Goal: Task Accomplishment & Management: Manage account settings

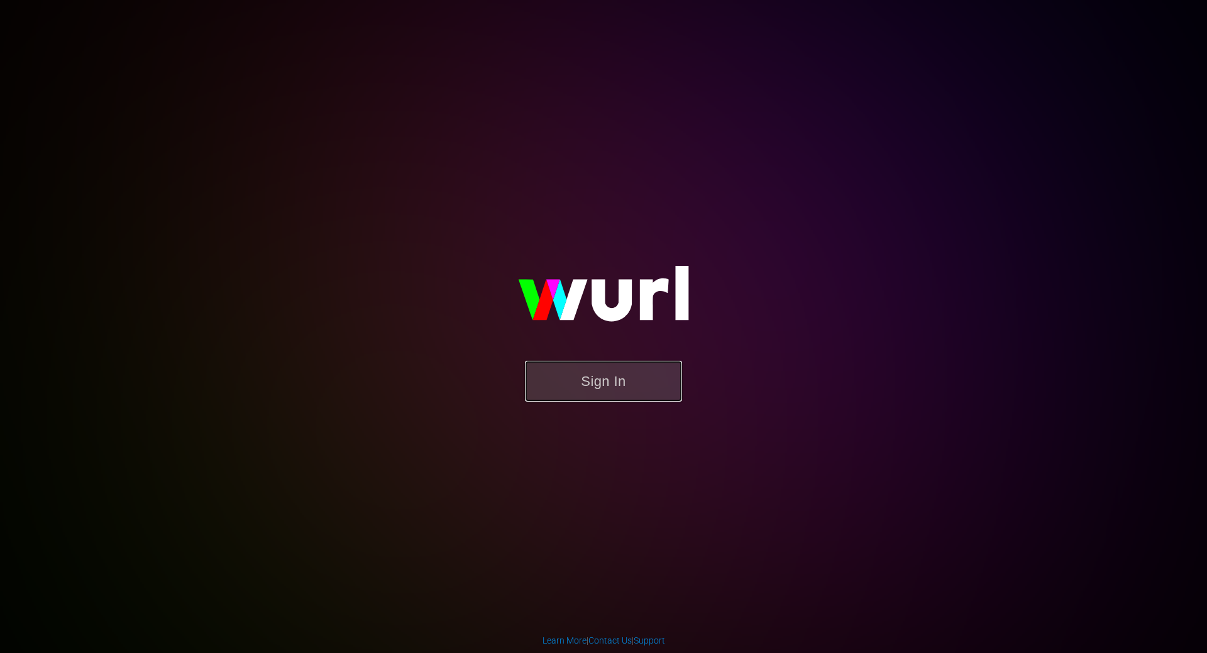
click at [628, 387] on button "Sign In" at bounding box center [603, 381] width 157 height 41
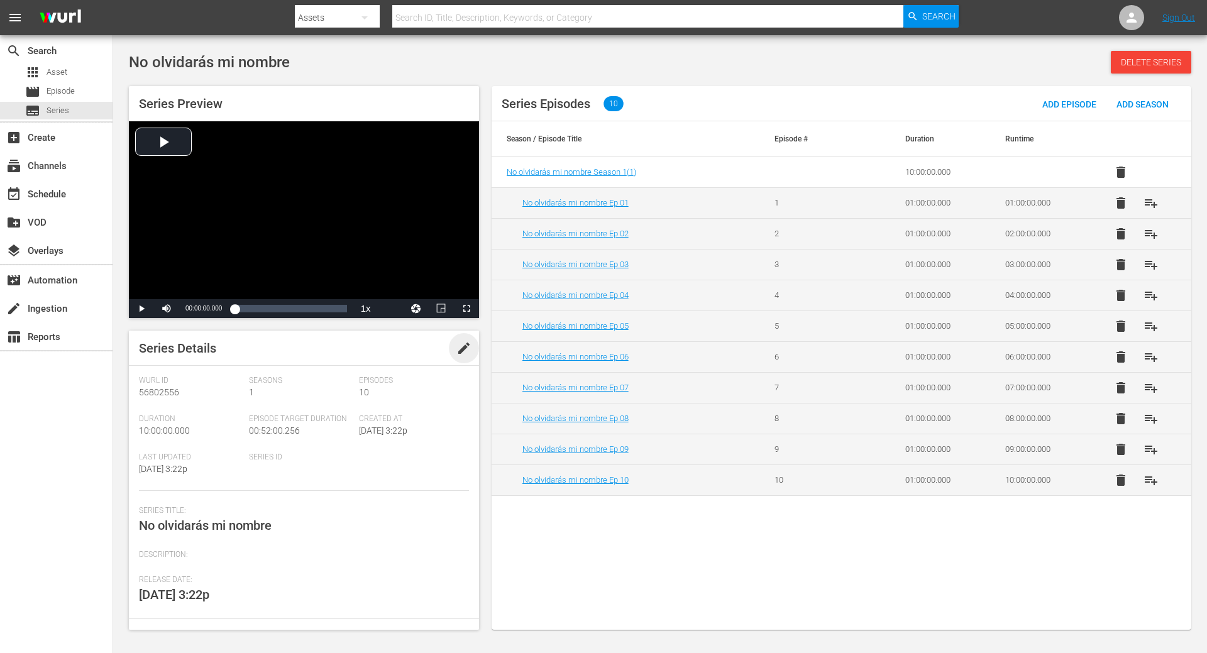
click at [456, 351] on span "edit" at bounding box center [463, 348] width 15 height 15
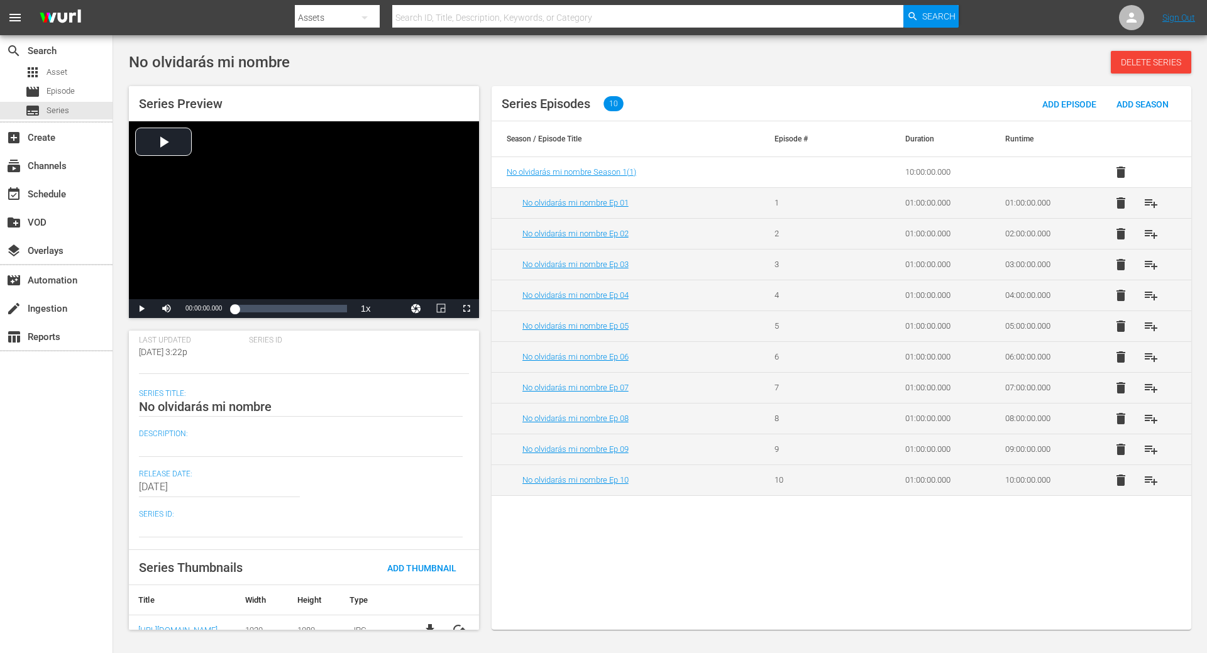
scroll to position [133, 0]
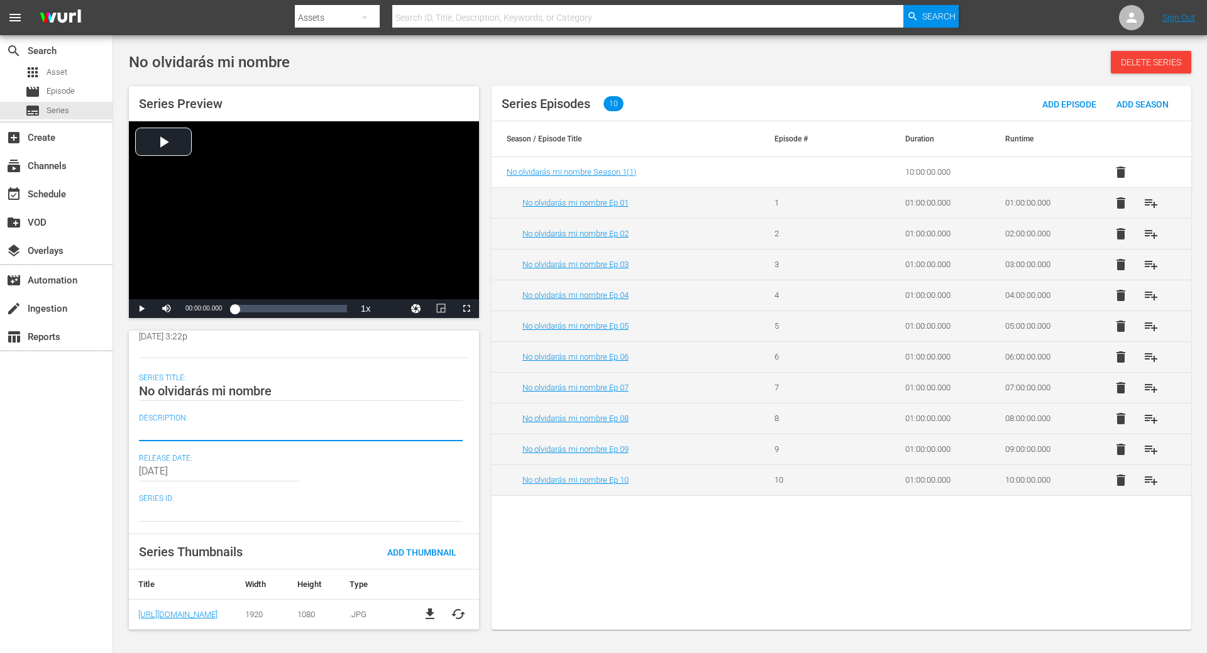
click at [167, 433] on textarea at bounding box center [301, 431] width 324 height 15
paste textarea "[PERSON_NAME], un brillante ejecutivo bogotano, conoce a una misteriosa mujer, …"
type textarea "[PERSON_NAME], un brillante ejecutivo bogotano, conoce a una misteriosa mujer, …"
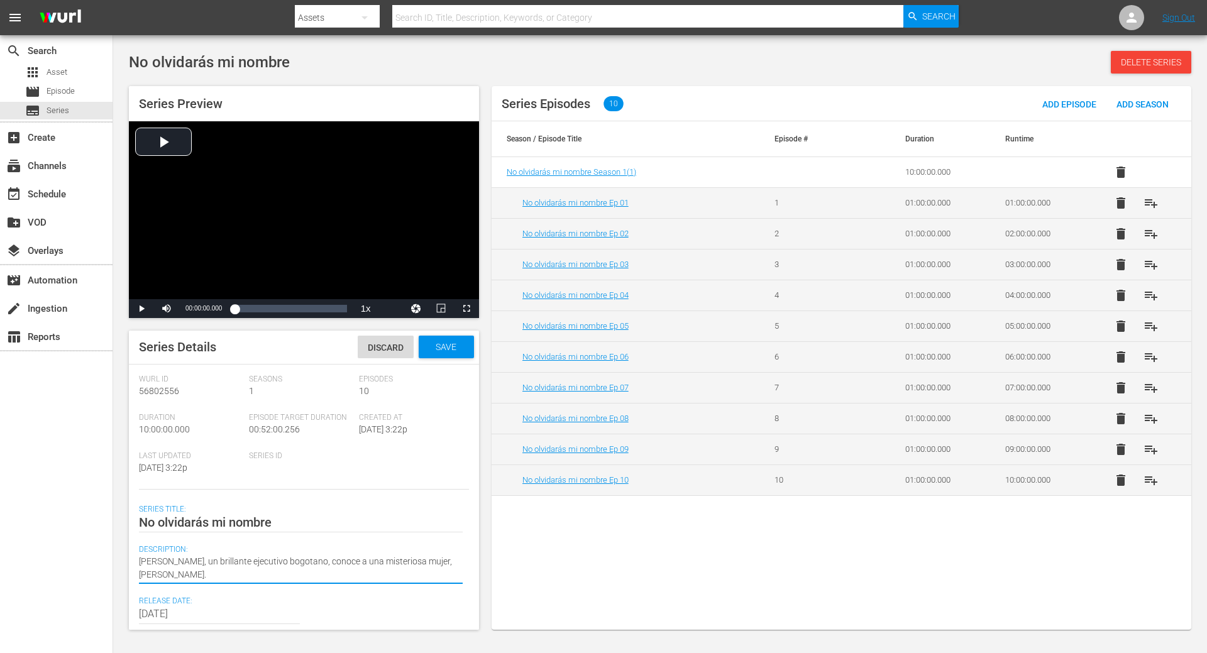
scroll to position [0, 0]
type textarea "[PERSON_NAME], un brillante ejecutivo bogotano, conoce a una misteriosa mujer, …"
click at [441, 353] on span "Save" at bounding box center [445, 348] width 41 height 10
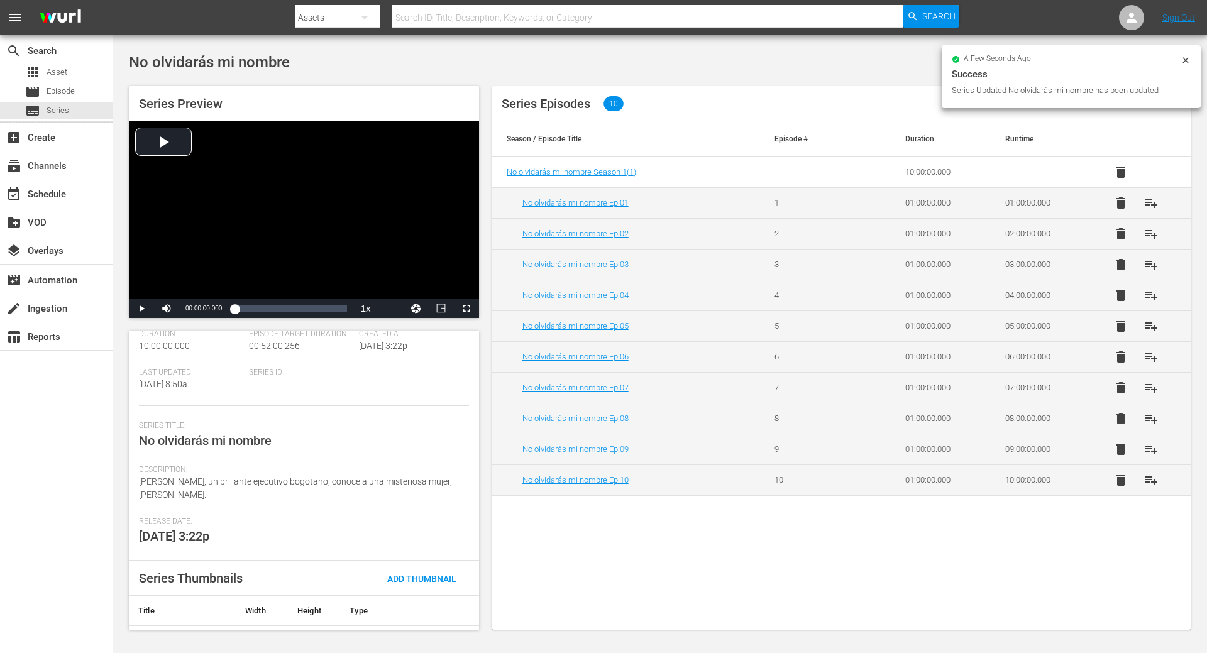
scroll to position [111, 0]
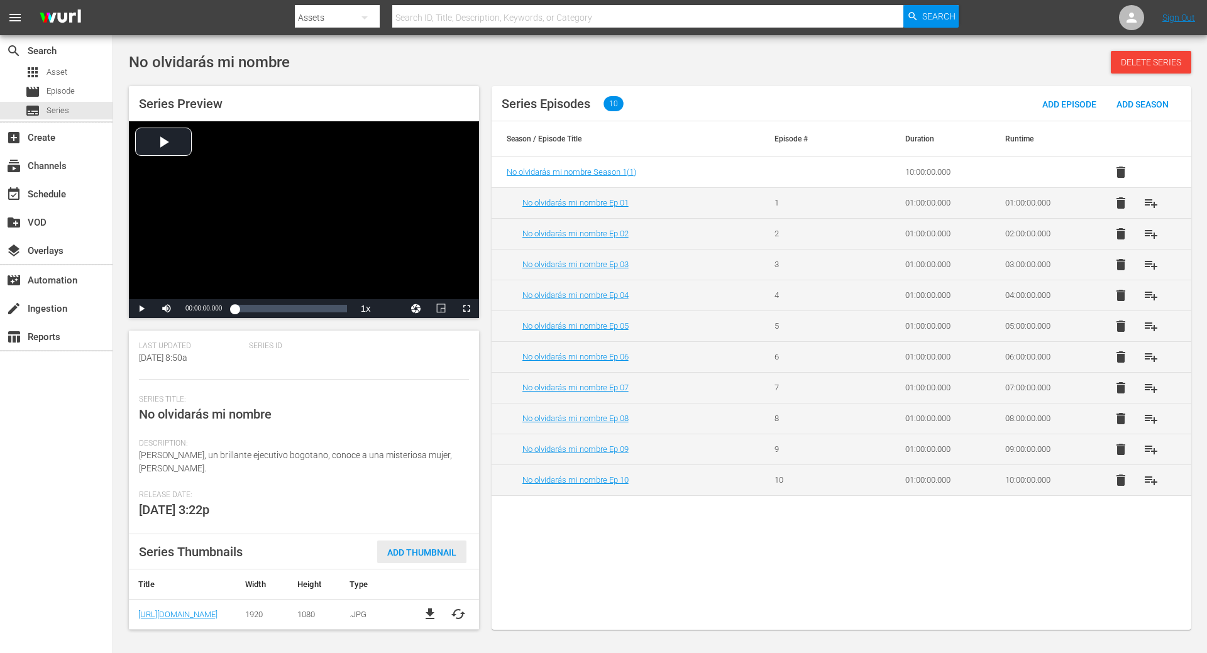
click at [411, 552] on span "Add Thumbnail" at bounding box center [421, 552] width 89 height 10
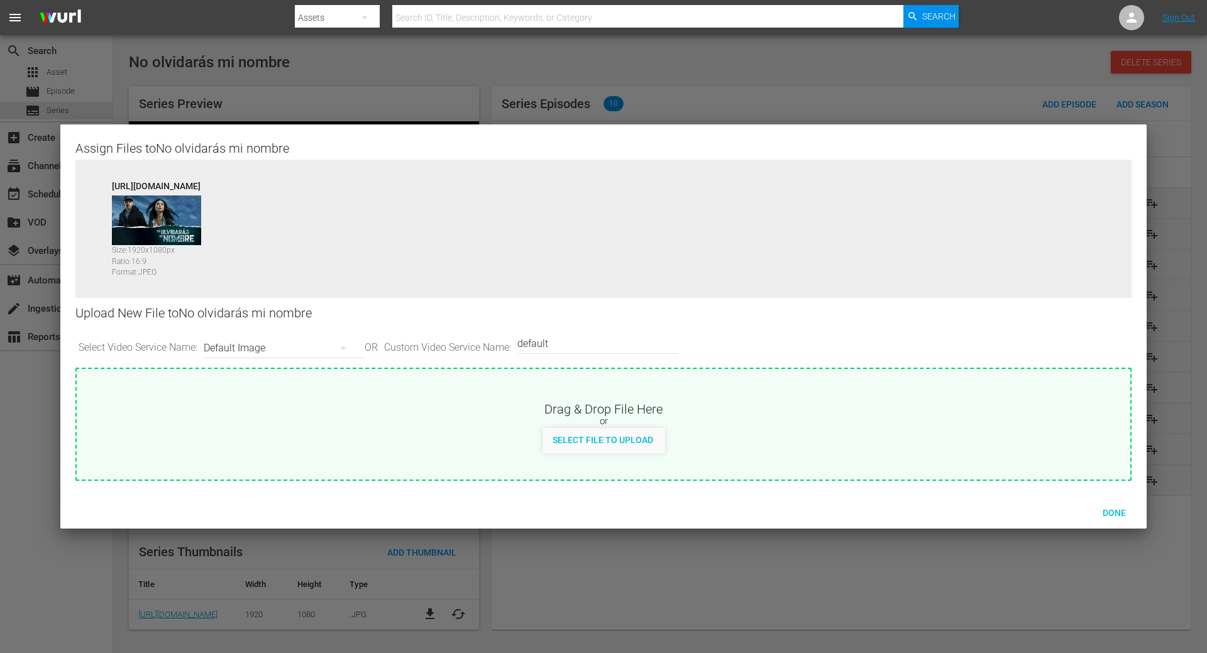
click at [564, 350] on input "default" at bounding box center [594, 344] width 155 height 30
click at [533, 343] on input "coverPoster" at bounding box center [594, 344] width 155 height 30
type input "CoverPoster"
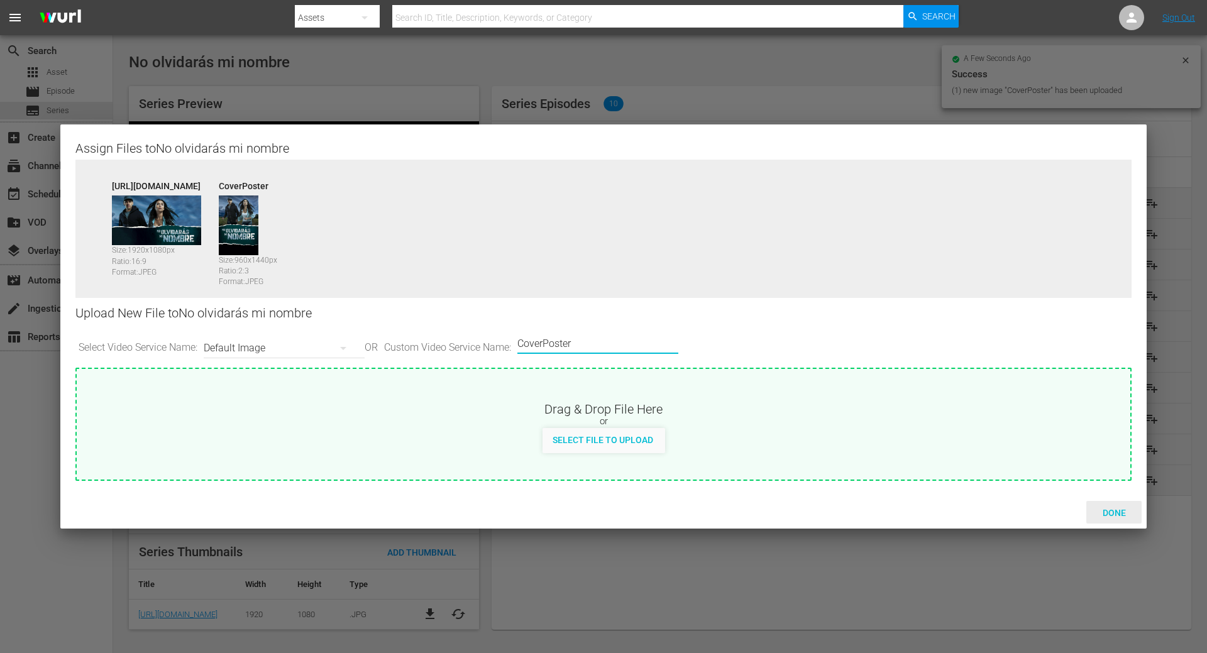
click at [1107, 512] on span "Done" at bounding box center [1113, 513] width 43 height 10
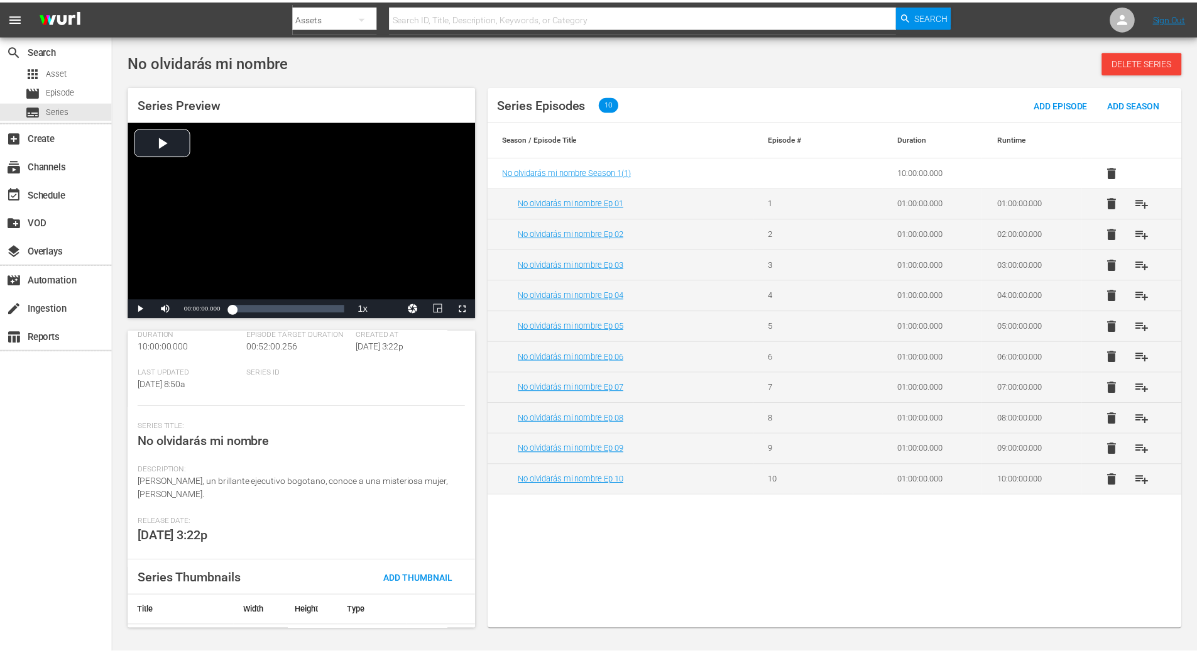
scroll to position [0, 0]
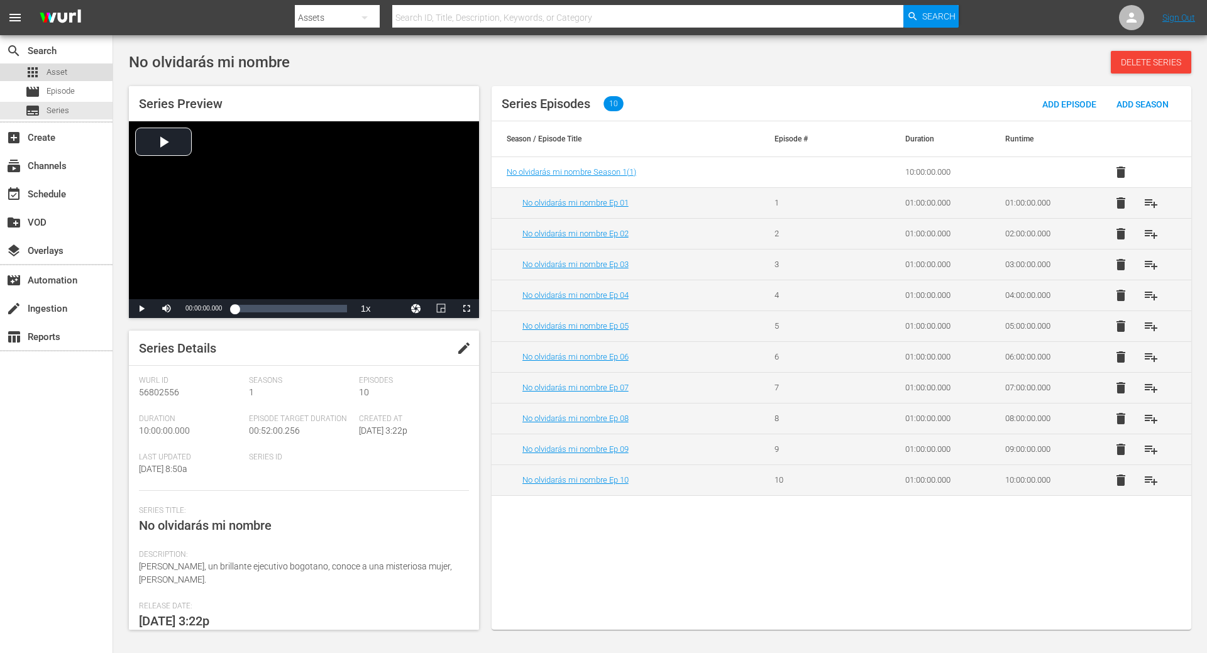
click at [50, 70] on span "Asset" at bounding box center [57, 72] width 21 height 13
